Goal: Participate in discussion: Engage in conversation with other users on a specific topic

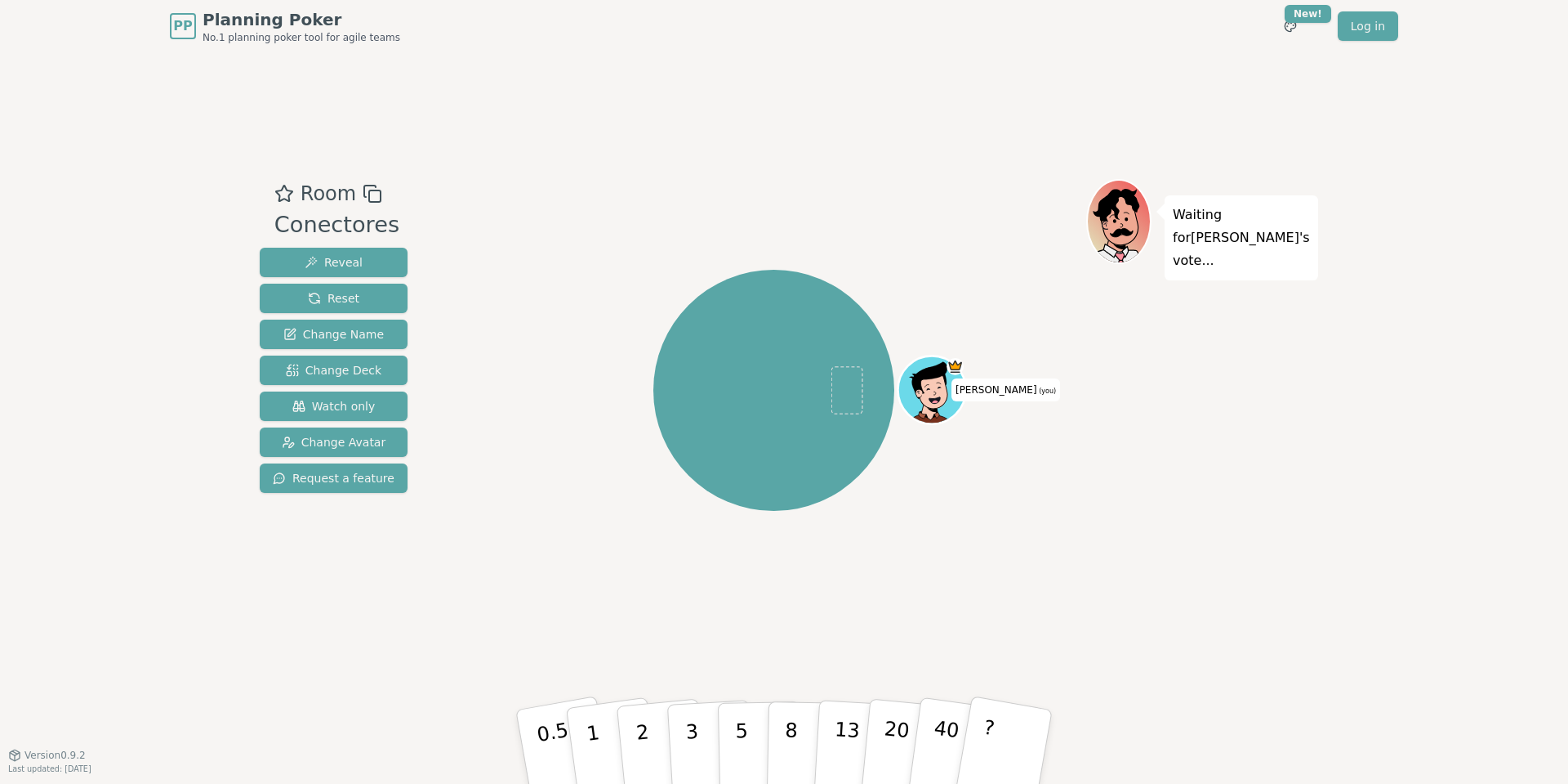
click at [502, 104] on div "Room Conectores Reveal Reset Change Name Change Deck Watch only Change Avatar R…" at bounding box center [784, 403] width 1061 height 702
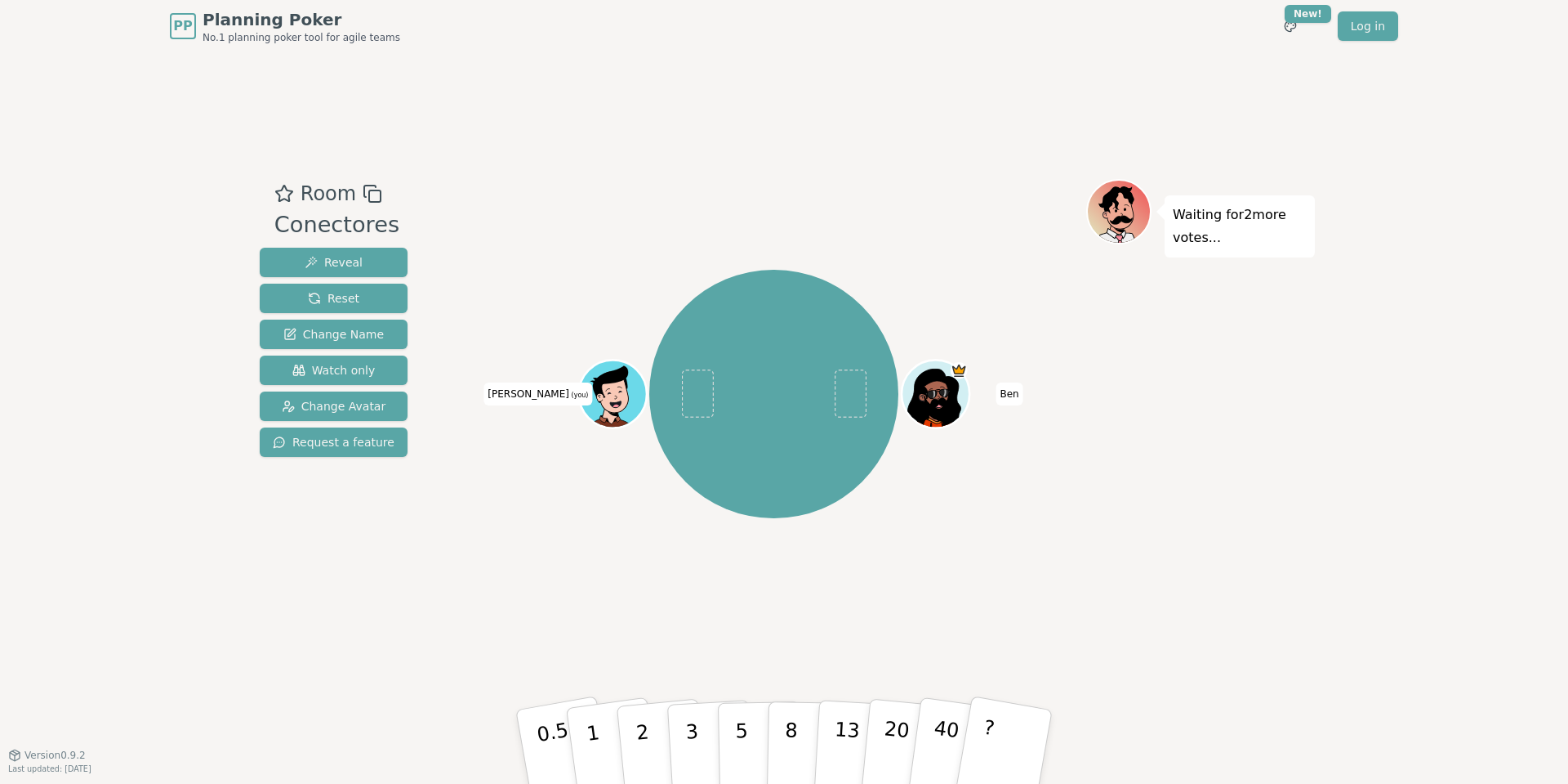
click at [628, 134] on div "Room Conectores Reveal Reset Change Name Watch only Change Avatar Request a fea…" at bounding box center [784, 403] width 1061 height 702
click at [602, 402] on icon at bounding box center [615, 405] width 33 height 11
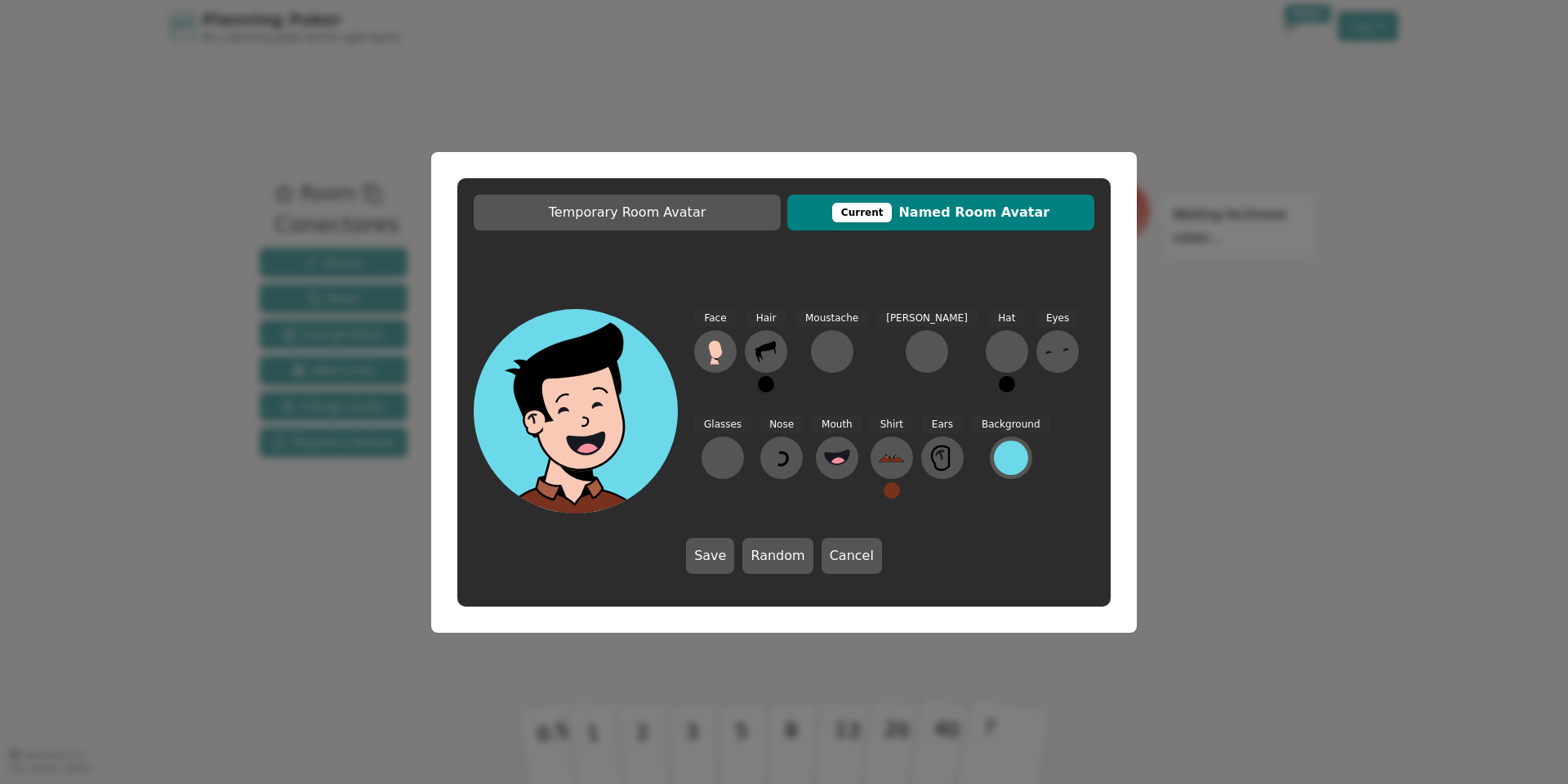
click at [1421, 458] on div "Temporary Room Avatar Current Named Room Avatar Face Hair Moustache [PERSON_NAM…" at bounding box center [784, 392] width 1568 height 784
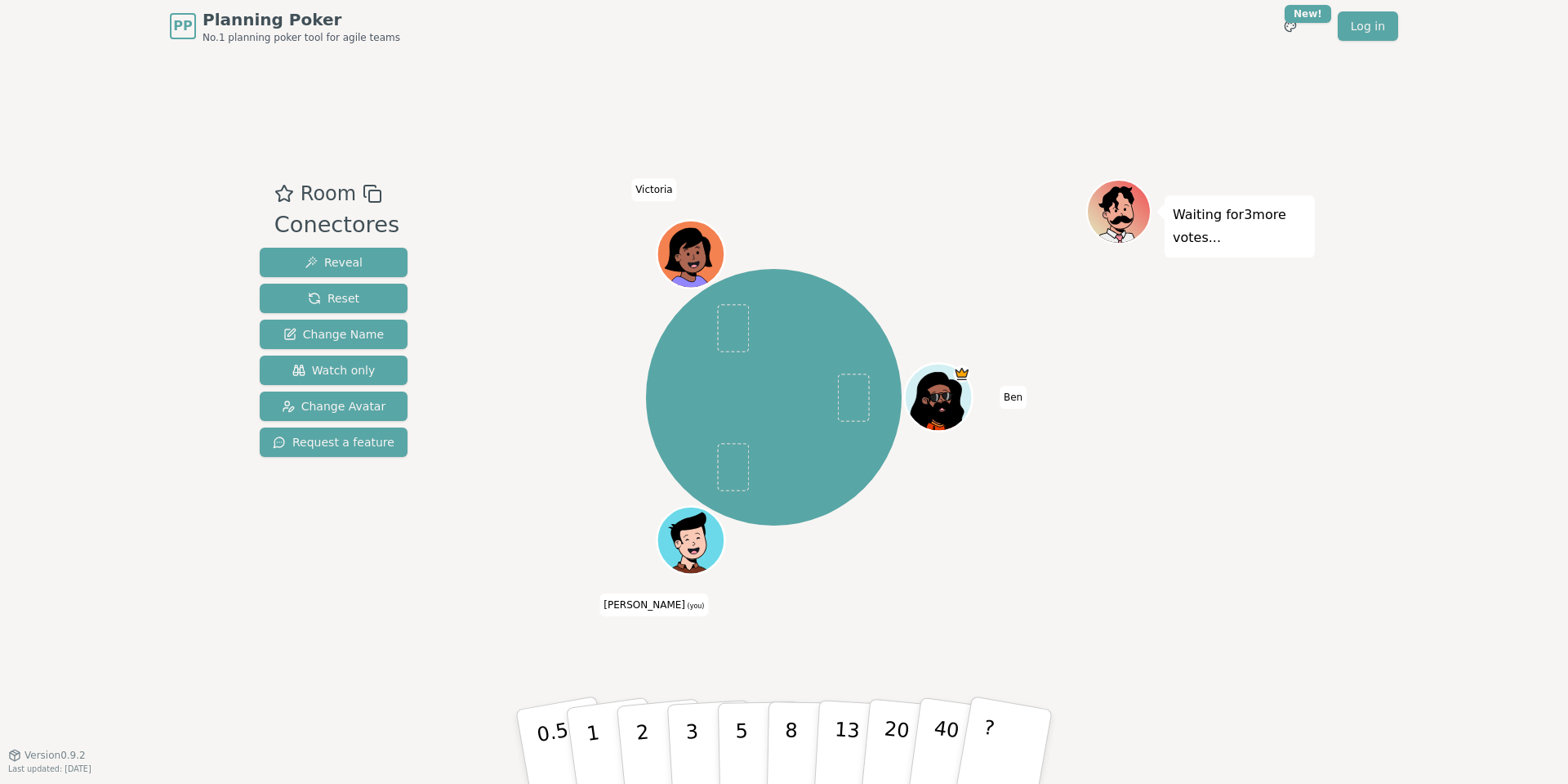
drag, startPoint x: 760, startPoint y: 110, endPoint x: 705, endPoint y: 100, distance: 55.9
click at [750, 107] on div "Room Conectores Reveal Reset Change Name Watch only Change Avatar Request a fea…" at bounding box center [784, 403] width 1061 height 702
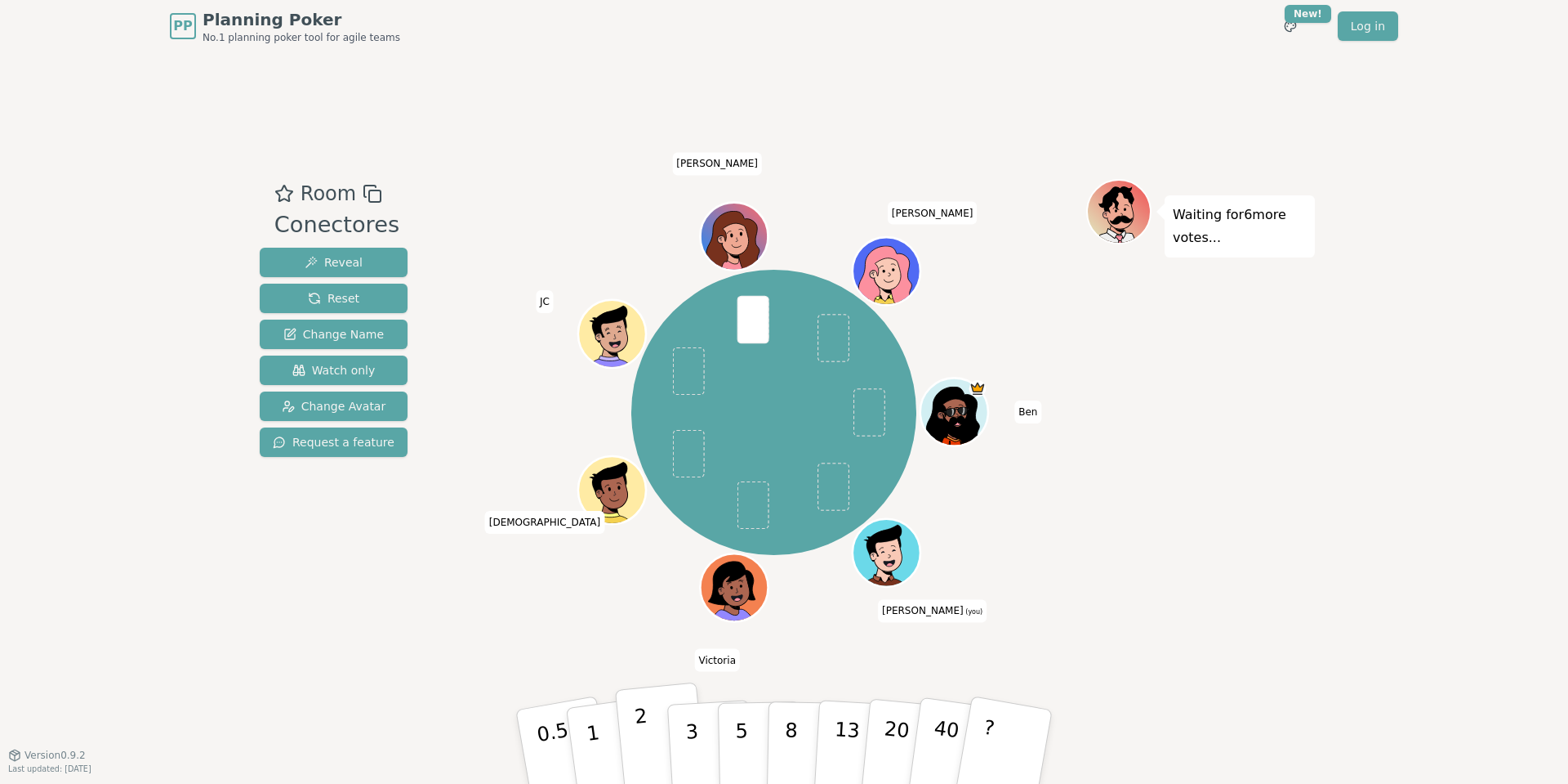
click at [649, 729] on button "2" at bounding box center [662, 748] width 93 height 130
click at [687, 731] on p "3" at bounding box center [692, 749] width 18 height 89
